Goal: Task Accomplishment & Management: Manage account settings

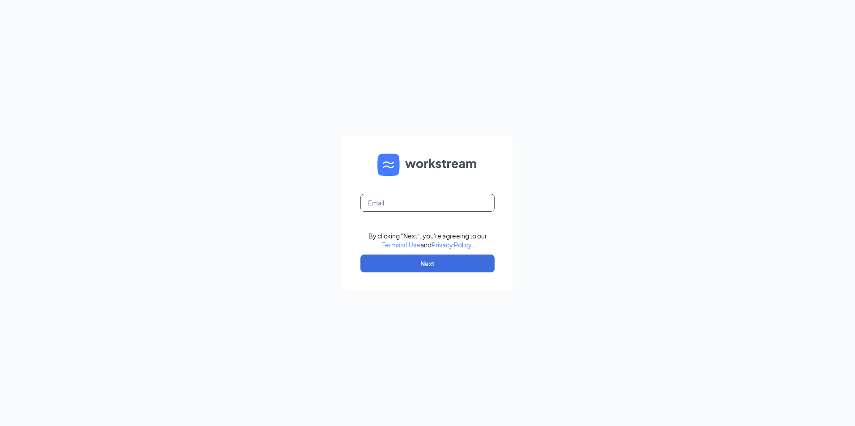
click at [417, 206] on input "text" at bounding box center [427, 203] width 134 height 18
type input "chowder73.adc@gmail.com"
drag, startPoint x: 419, startPoint y: 265, endPoint x: 415, endPoint y: 263, distance: 5.2
click at [416, 265] on button "Next" at bounding box center [427, 264] width 134 height 18
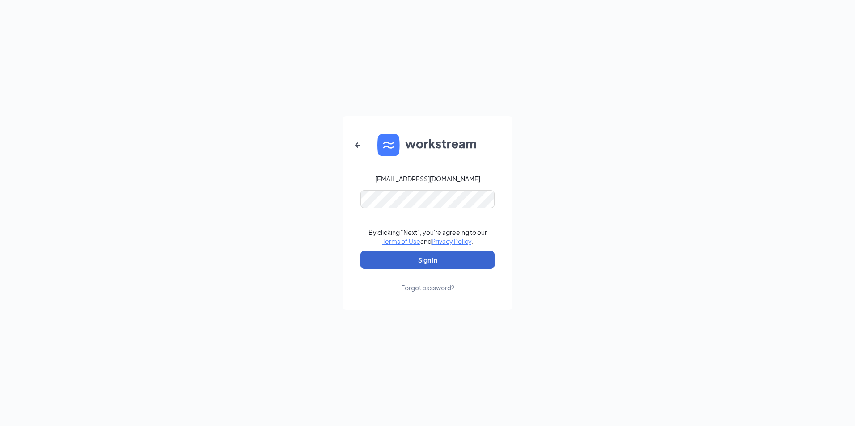
click at [418, 257] on button "Sign In" at bounding box center [427, 260] width 134 height 18
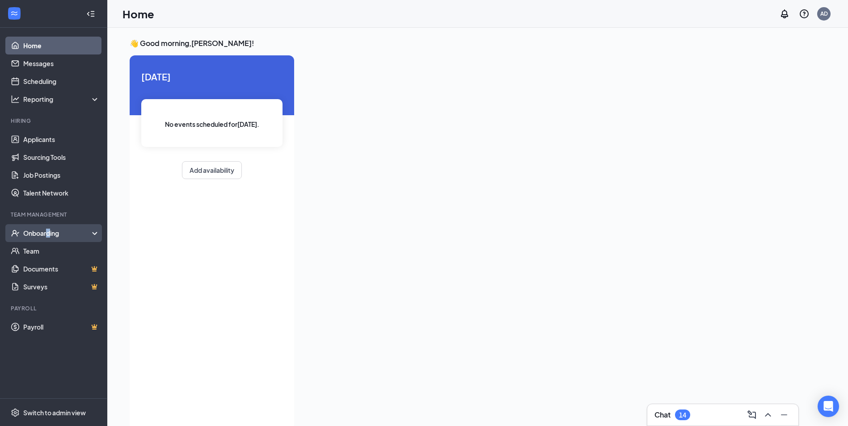
click at [46, 229] on div "Onboarding" at bounding box center [57, 233] width 69 height 9
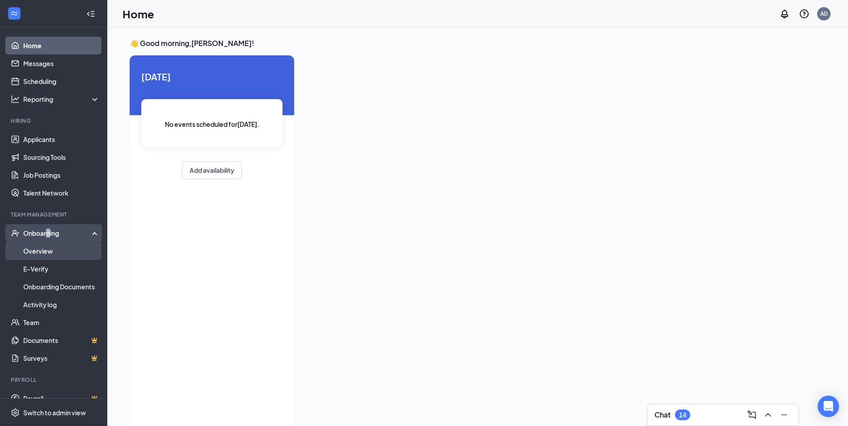
drag, startPoint x: 46, startPoint y: 229, endPoint x: 61, endPoint y: 249, distance: 25.6
click at [62, 249] on link "Overview" at bounding box center [61, 251] width 76 height 18
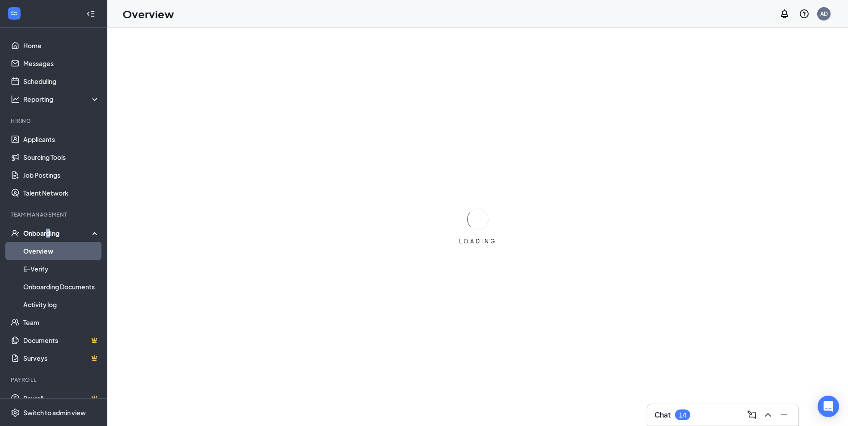
click at [47, 250] on link "Overview" at bounding box center [61, 251] width 76 height 18
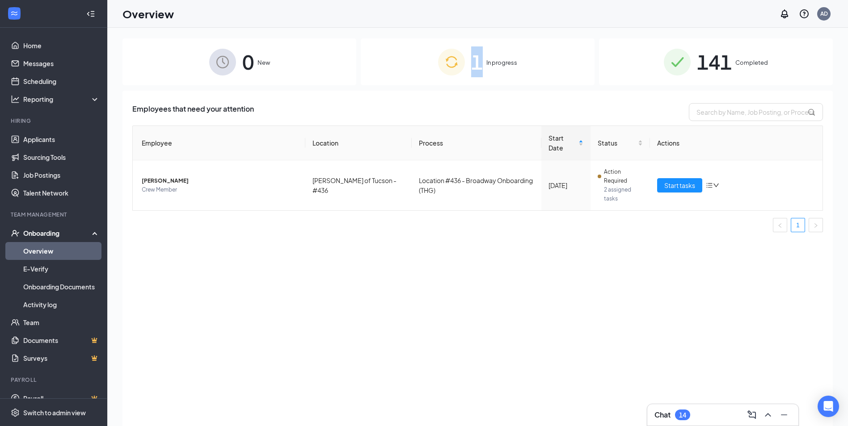
click at [474, 83] on div "1 In progress" at bounding box center [478, 61] width 234 height 47
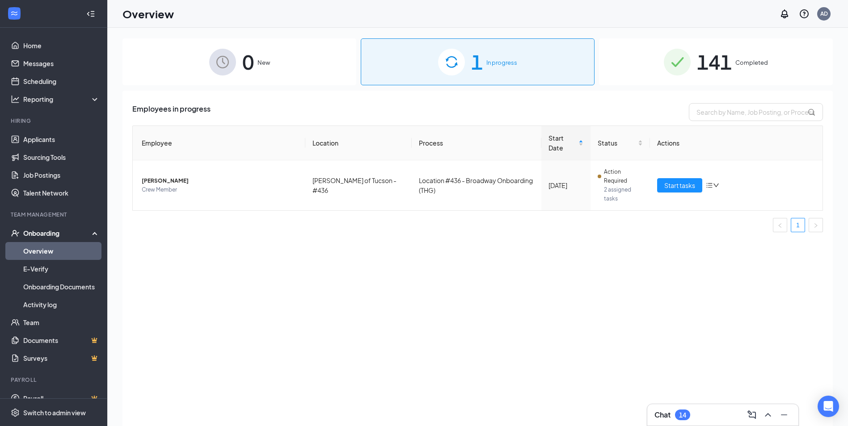
drag, startPoint x: 474, startPoint y: 83, endPoint x: 429, endPoint y: 110, distance: 52.3
click at [429, 110] on div "Employees in progress" at bounding box center [477, 112] width 691 height 18
click at [677, 70] on img at bounding box center [677, 62] width 27 height 27
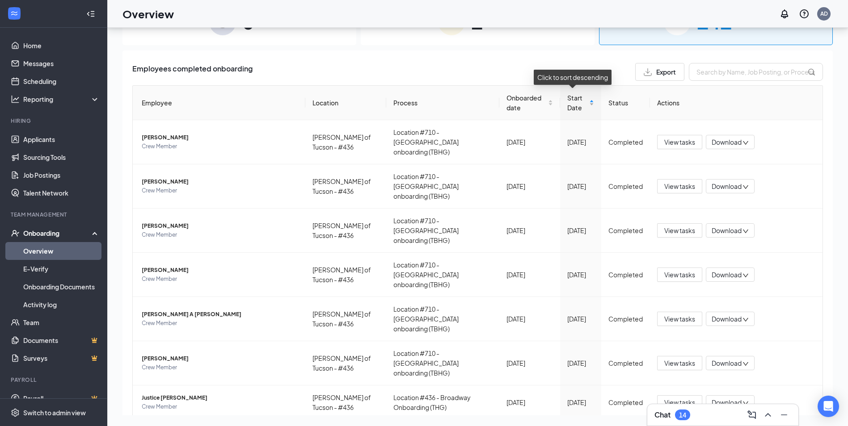
click at [576, 99] on span "Start Date" at bounding box center [577, 103] width 20 height 20
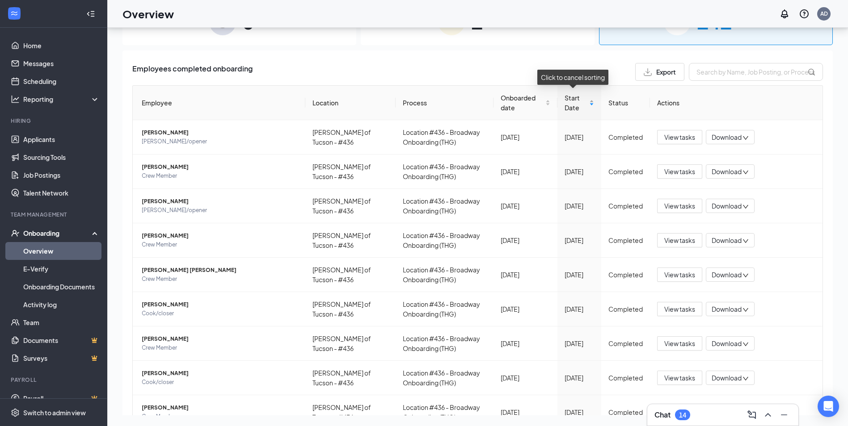
click at [574, 97] on span "Start Date" at bounding box center [576, 103] width 23 height 20
click at [570, 104] on span "Start Date" at bounding box center [576, 103] width 23 height 20
click at [178, 305] on span "[PERSON_NAME]" at bounding box center [220, 304] width 156 height 9
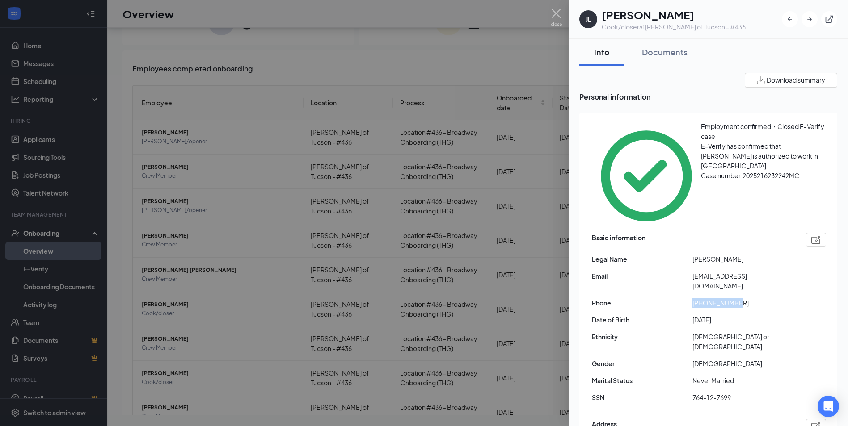
drag, startPoint x: 693, startPoint y: 239, endPoint x: 761, endPoint y: 240, distance: 67.9
click at [761, 298] on span "[PHONE_NUMBER]" at bounding box center [742, 303] width 101 height 10
click at [754, 298] on span "[PHONE_NUMBER]" at bounding box center [742, 303] width 101 height 10
drag, startPoint x: 754, startPoint y: 241, endPoint x: 649, endPoint y: 254, distance: 106.8
click at [649, 254] on div "Basic information Legal Name [PERSON_NAME] Email [EMAIL_ADDRESS][DOMAIN_NAME] P…" at bounding box center [709, 320] width 234 height 179
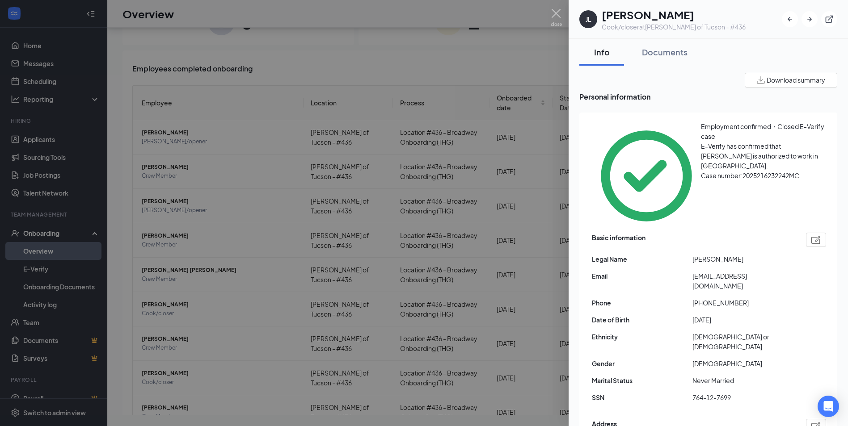
drag, startPoint x: 649, startPoint y: 254, endPoint x: 658, endPoint y: 268, distance: 17.0
click at [658, 268] on div "Basic information Legal Name [PERSON_NAME] Email [EMAIL_ADDRESS][DOMAIN_NAME] P…" at bounding box center [709, 320] width 234 height 179
drag, startPoint x: 686, startPoint y: 240, endPoint x: 746, endPoint y: 247, distance: 61.1
click at [746, 247] on div "Basic information Legal Name [PERSON_NAME] Email [EMAIL_ADDRESS][DOMAIN_NAME] P…" at bounding box center [709, 320] width 234 height 179
click at [746, 246] on div "Basic information Legal Name [PERSON_NAME] Email [EMAIL_ADDRESS][DOMAIN_NAME] P…" at bounding box center [709, 320] width 234 height 179
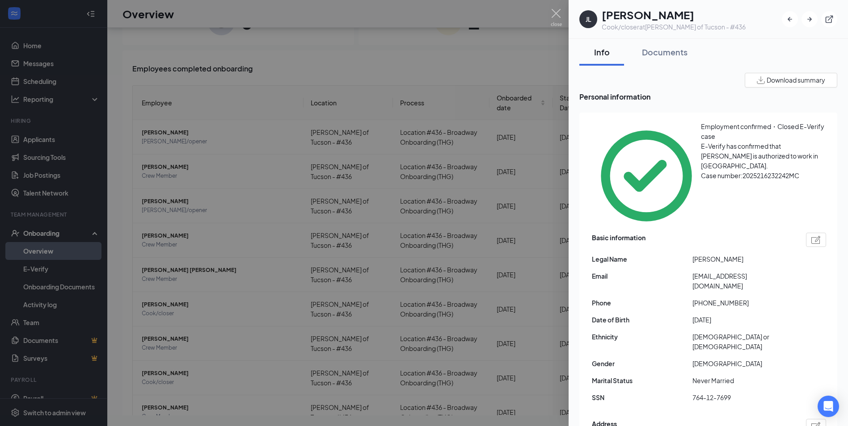
click at [333, 63] on div at bounding box center [424, 213] width 848 height 426
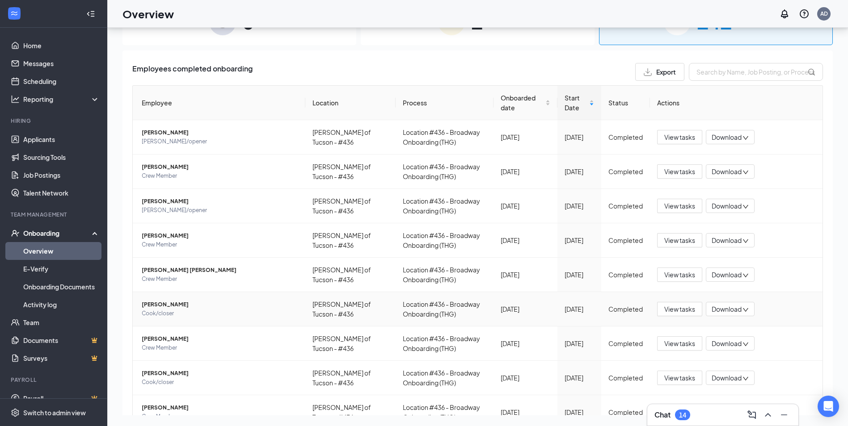
click at [187, 308] on span "[PERSON_NAME]" at bounding box center [220, 304] width 156 height 9
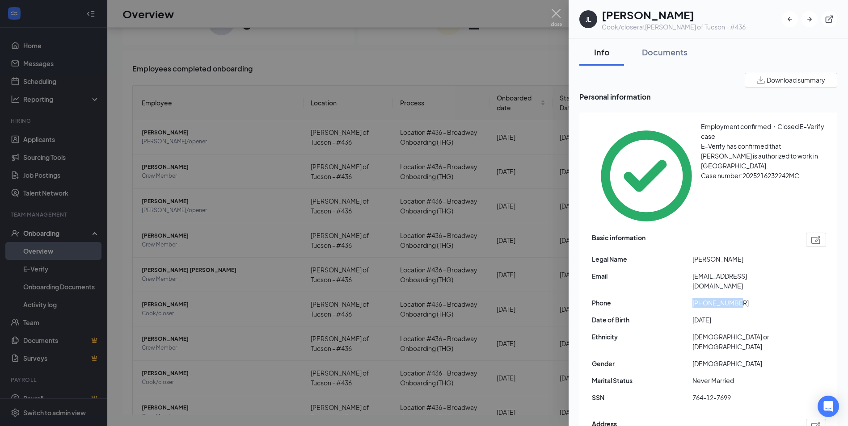
drag, startPoint x: 695, startPoint y: 241, endPoint x: 796, endPoint y: 242, distance: 101.0
click at [796, 298] on div "Phone [PHONE_NUMBER]" at bounding box center [709, 303] width 234 height 10
drag, startPoint x: 796, startPoint y: 242, endPoint x: 771, endPoint y: 245, distance: 24.8
click at [771, 245] on div "Basic information Legal Name [PERSON_NAME] Email [EMAIL_ADDRESS][DOMAIN_NAME] P…" at bounding box center [709, 320] width 234 height 179
click at [496, 56] on div at bounding box center [424, 213] width 848 height 426
